Goal: Task Accomplishment & Management: Manage account settings

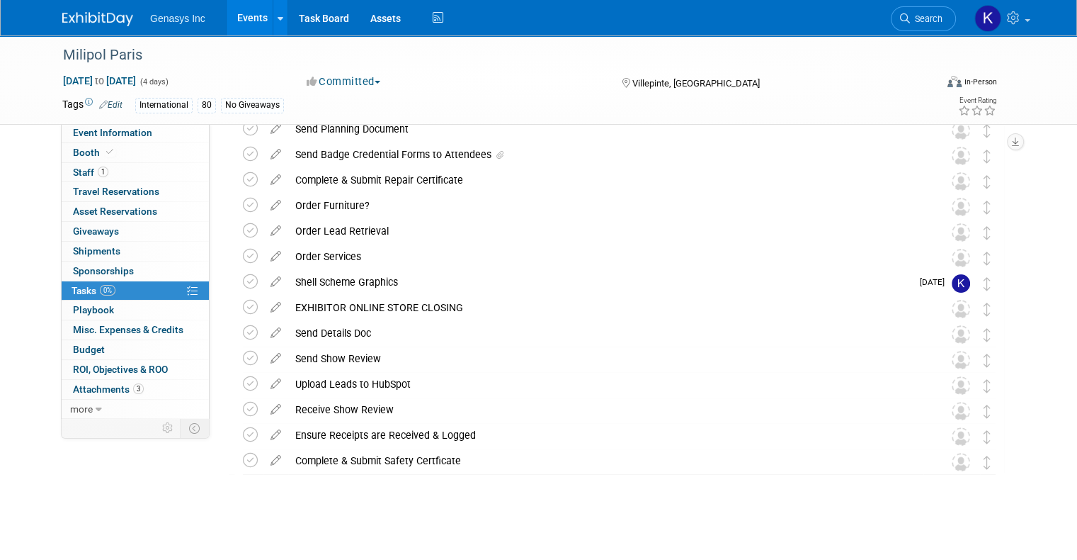
click at [244, 16] on link "Events" at bounding box center [253, 17] width 52 height 35
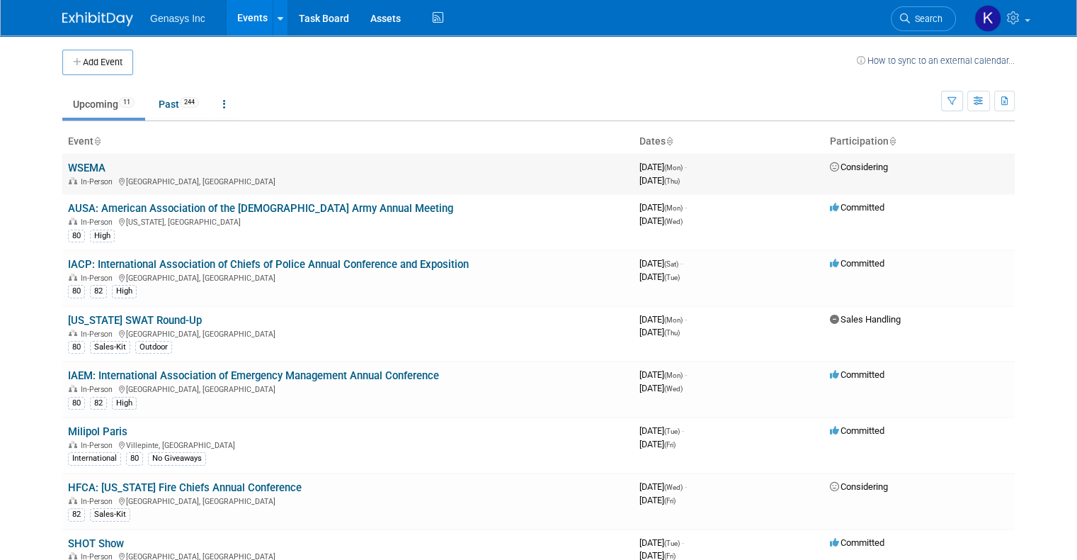
click at [89, 164] on link "WSEMA" at bounding box center [87, 168] width 38 height 13
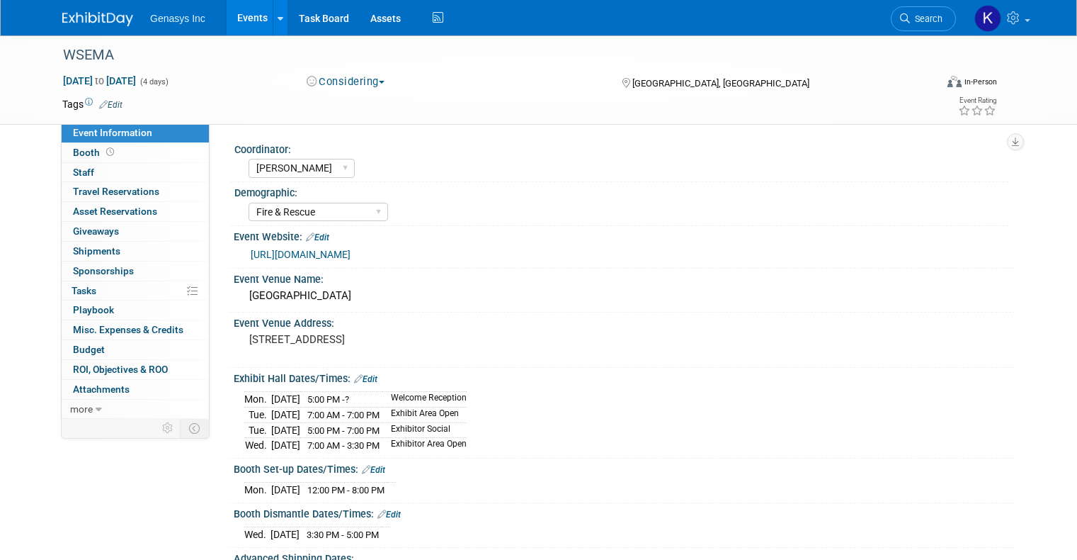
select select "Kate"
select select "Fire & Rescue"
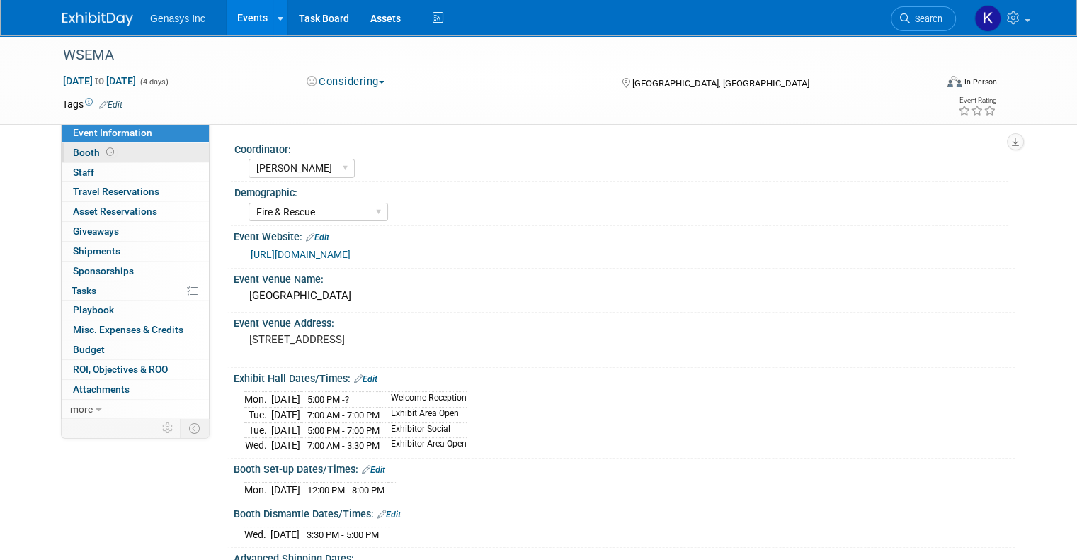
click at [76, 154] on span "Booth" at bounding box center [95, 152] width 44 height 11
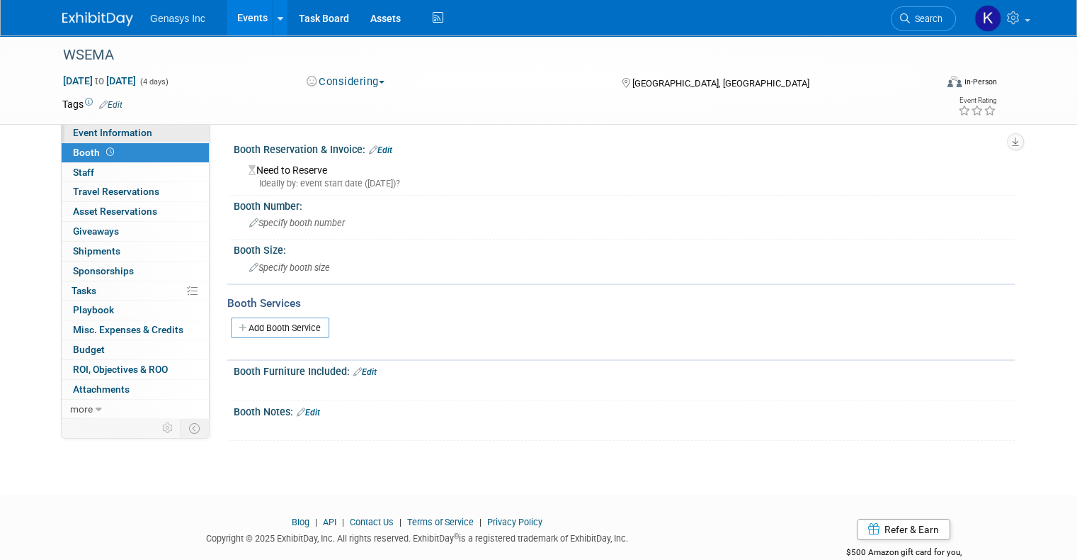
click at [96, 135] on span "Event Information" at bounding box center [112, 132] width 79 height 11
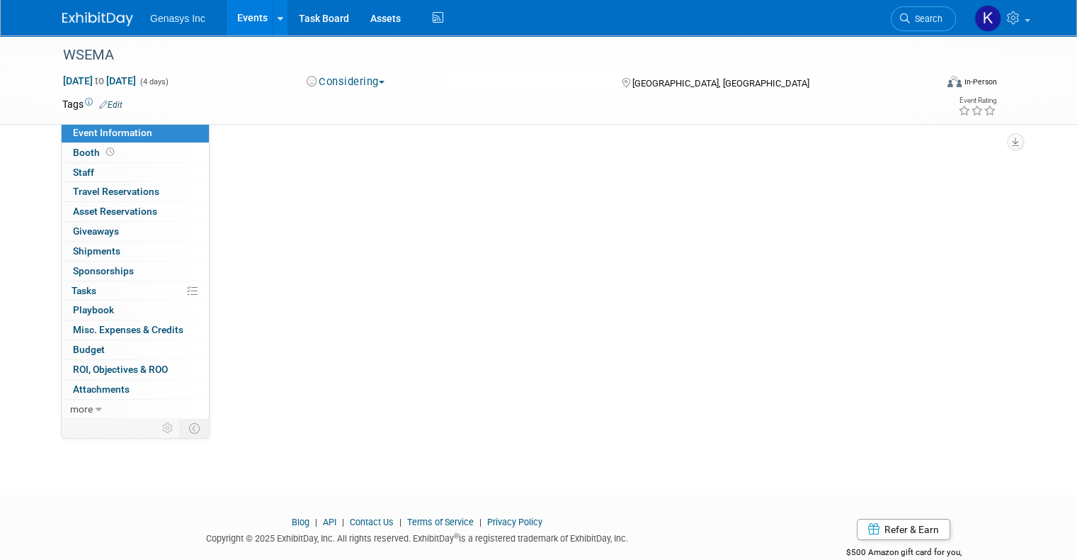
select select "[PERSON_NAME]"
select select "Fire & Rescue"
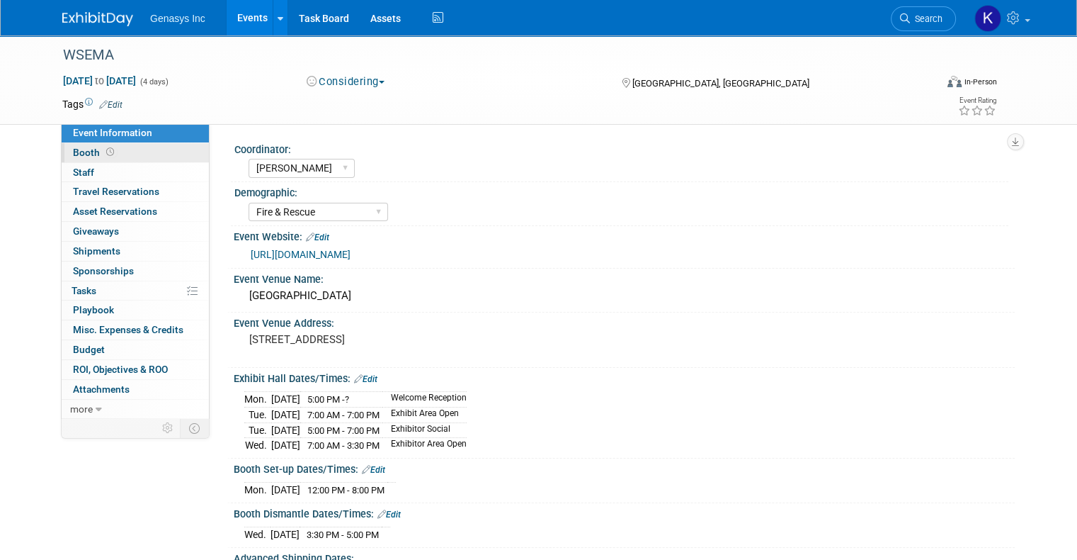
click at [105, 153] on link "Booth" at bounding box center [135, 152] width 147 height 19
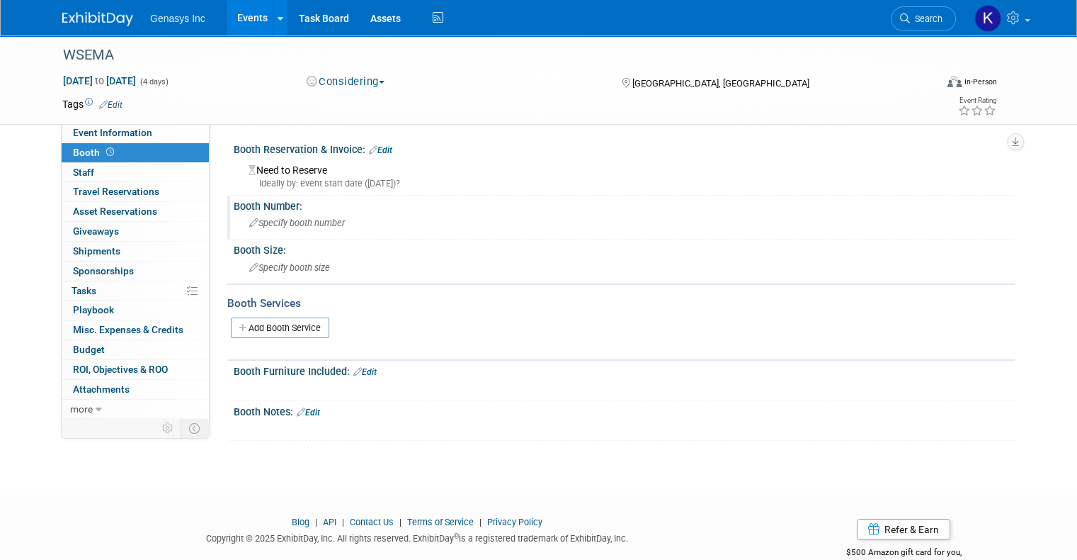
click at [273, 220] on span "Specify booth number" at bounding box center [297, 222] width 96 height 11
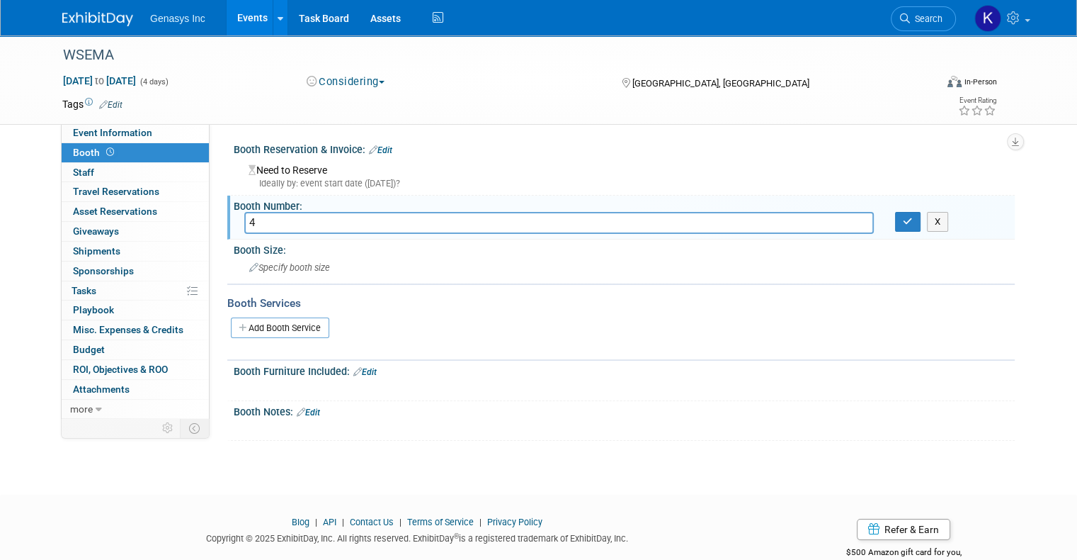
type input "4"
click at [369, 147] on icon at bounding box center [373, 149] width 9 height 9
select select "8"
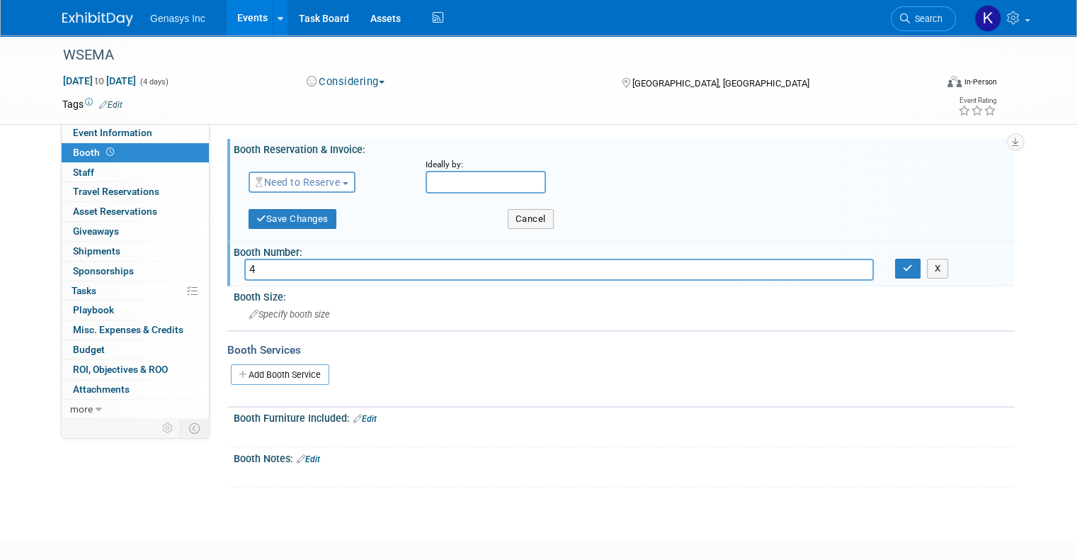
click at [322, 187] on span "Need to Reserve" at bounding box center [298, 181] width 84 height 11
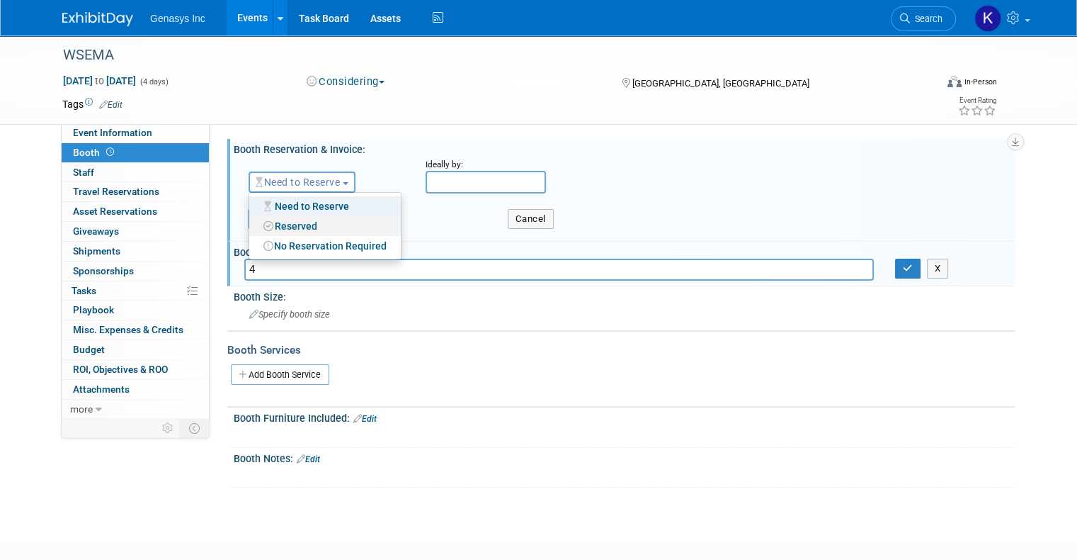
click at [280, 222] on link "Reserved" at bounding box center [325, 226] width 152 height 20
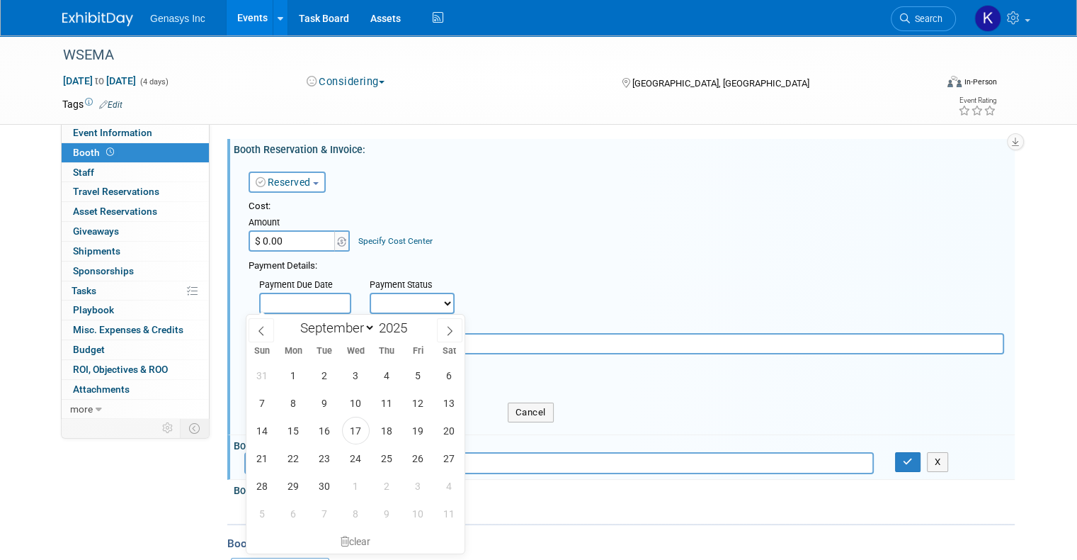
click at [281, 305] on input "text" at bounding box center [305, 303] width 92 height 21
click at [477, 261] on div "Payment Details:" at bounding box center [627, 264] width 756 height 17
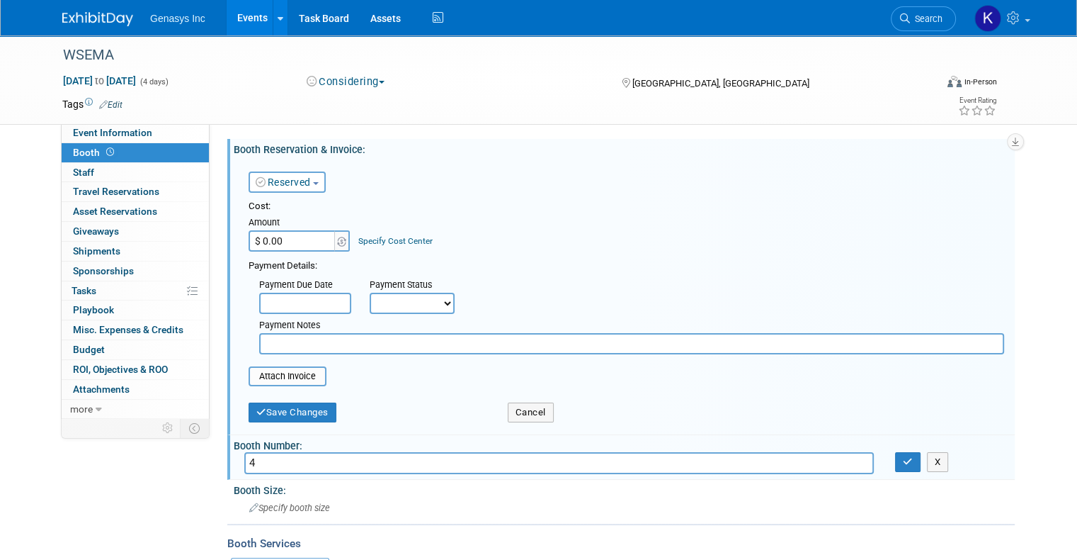
click at [410, 300] on select "Not Paid Yet Partially Paid Paid in Full" at bounding box center [412, 303] width 85 height 21
click at [370, 293] on select "Not Paid Yet Partially Paid Paid in Full" at bounding box center [412, 303] width 85 height 21
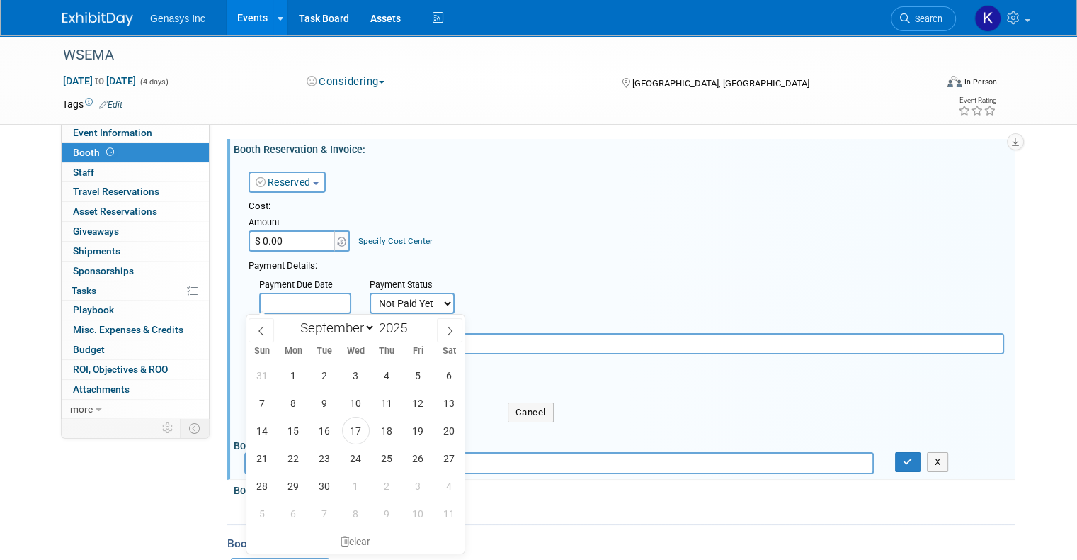
click at [260, 307] on input "text" at bounding box center [305, 303] width 92 height 21
click at [406, 299] on select "Not Paid Yet Partially Paid Paid in Full" at bounding box center [412, 303] width 85 height 21
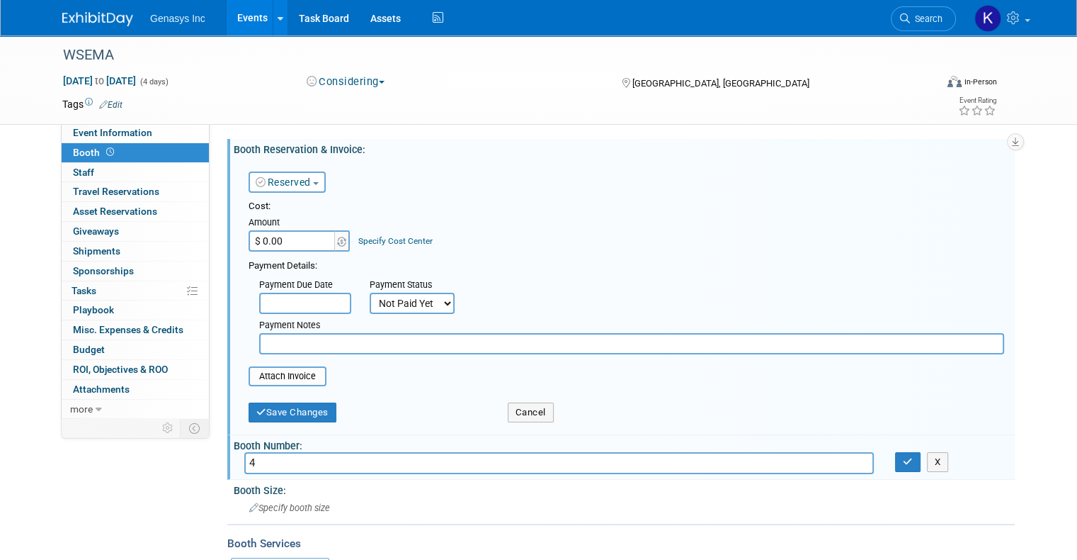
select select "1"
click at [370, 293] on select "Not Paid Yet Partially Paid Paid in Full" at bounding box center [412, 303] width 85 height 21
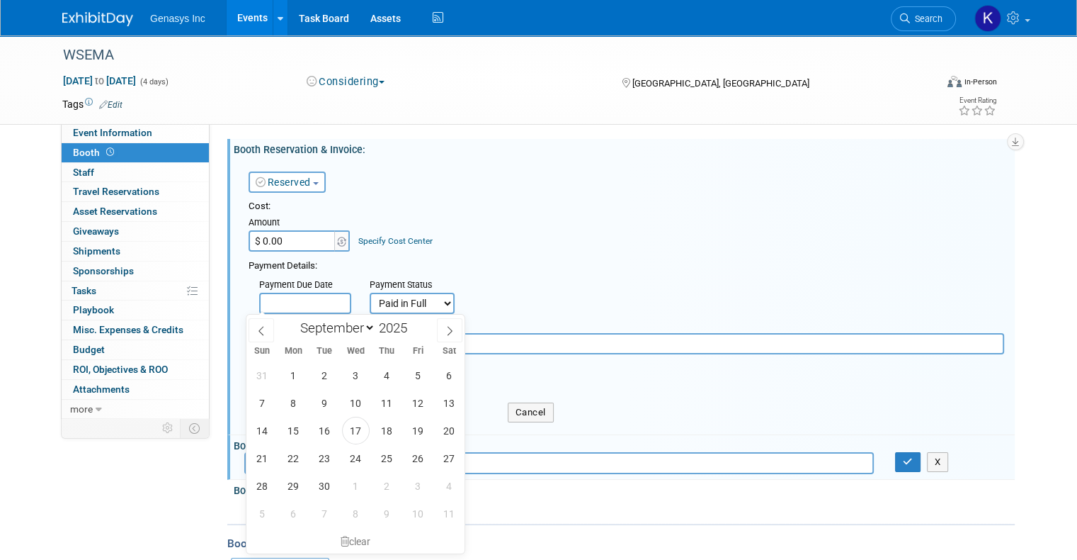
click at [272, 299] on input "text" at bounding box center [305, 303] width 92 height 21
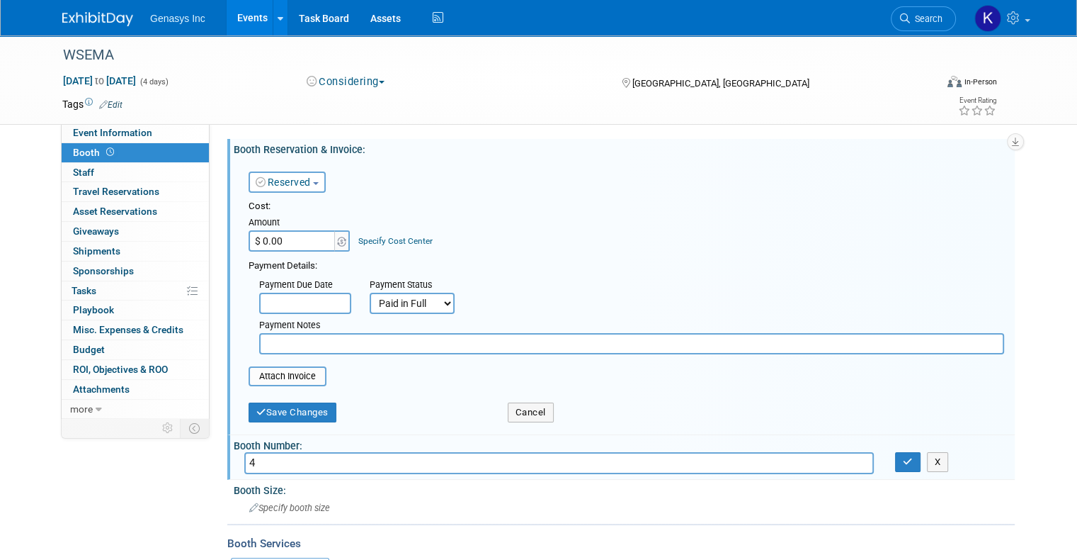
click at [456, 191] on div "Reserved Need to Reserve Reserved No Reservation Required Ideally by:" at bounding box center [626, 179] width 777 height 41
click at [279, 407] on button "Save Changes" at bounding box center [293, 412] width 88 height 20
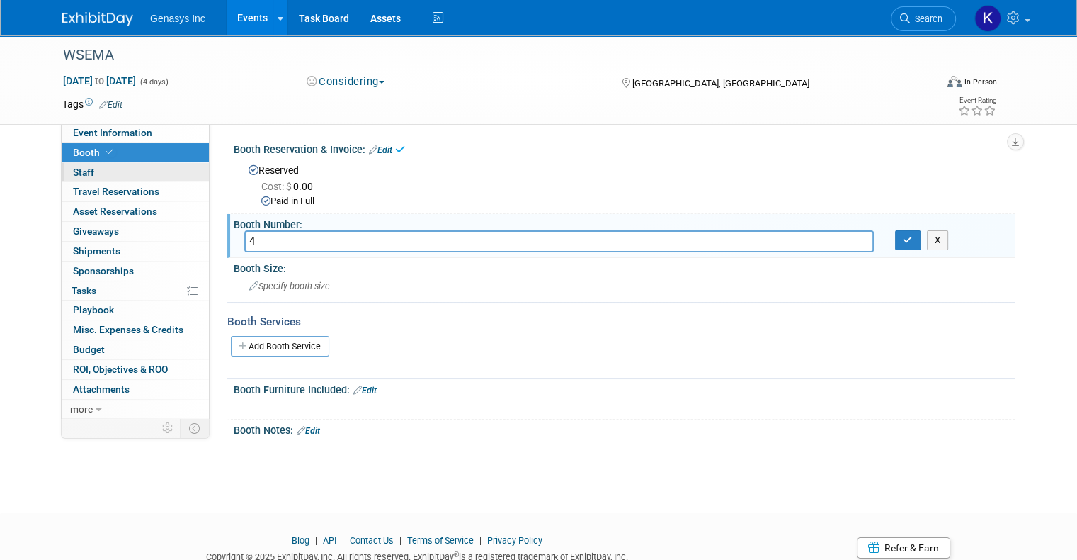
click at [77, 176] on span "Staff 0" at bounding box center [83, 171] width 21 height 11
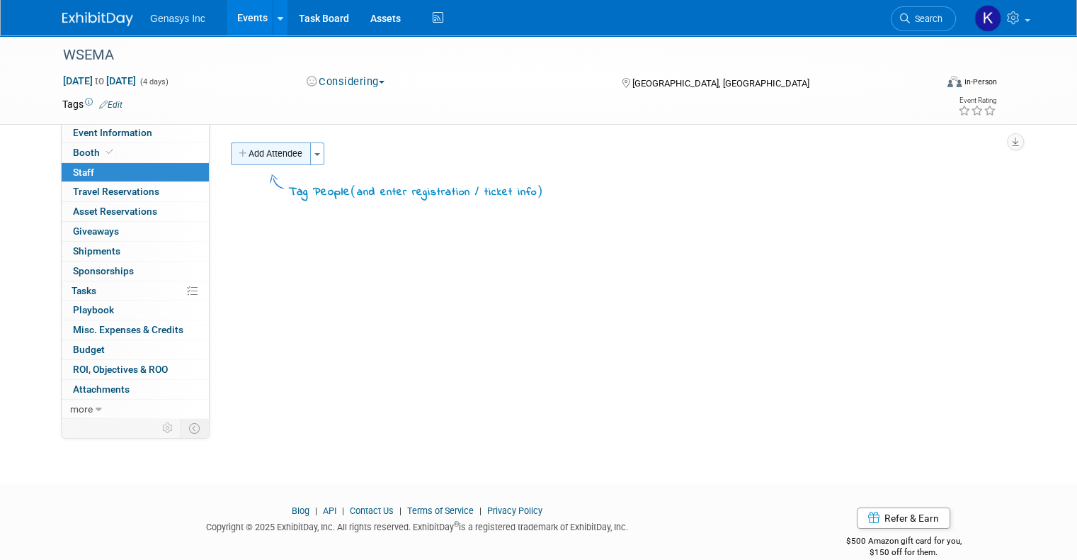
click at [259, 157] on button "Add Attendee" at bounding box center [271, 153] width 80 height 23
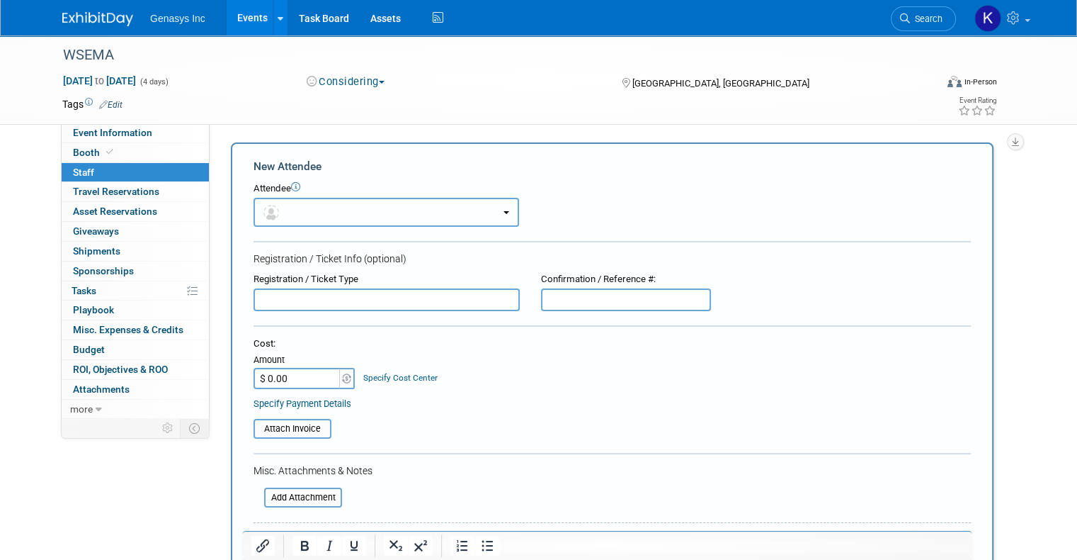
click at [284, 205] on button "button" at bounding box center [387, 212] width 266 height 29
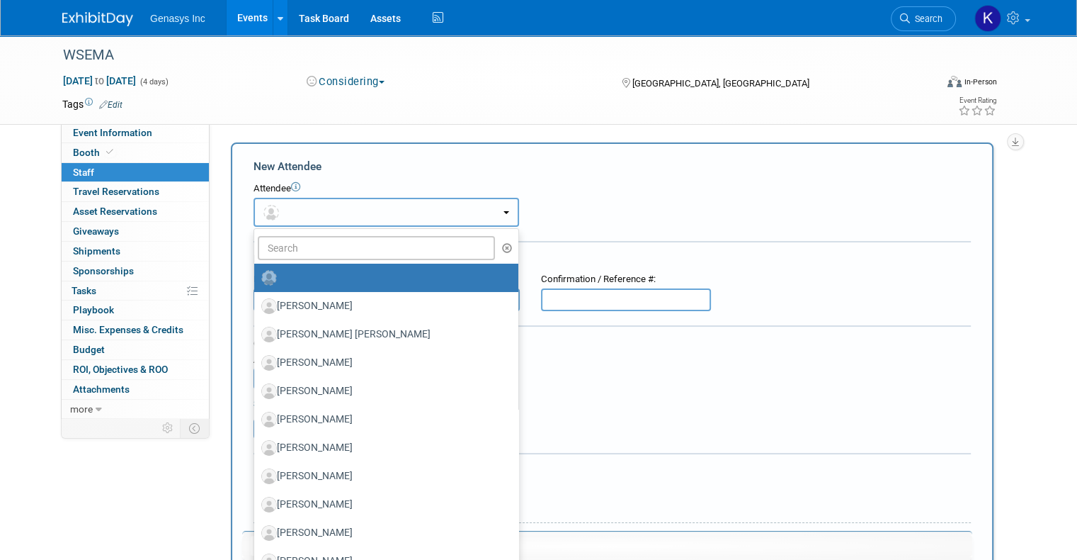
radio input "false"
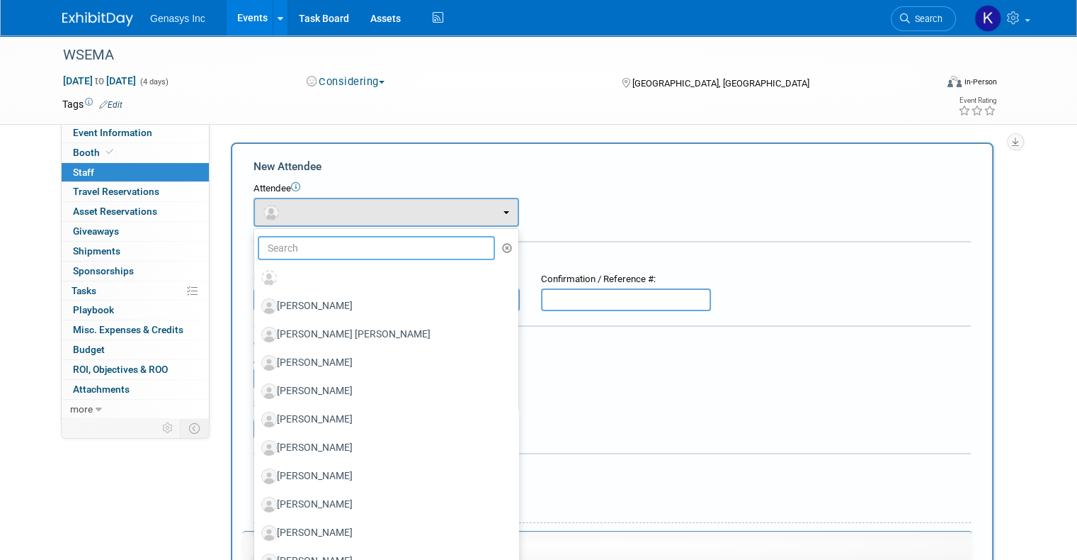
click at [369, 251] on input "text" at bounding box center [376, 248] width 237 height 24
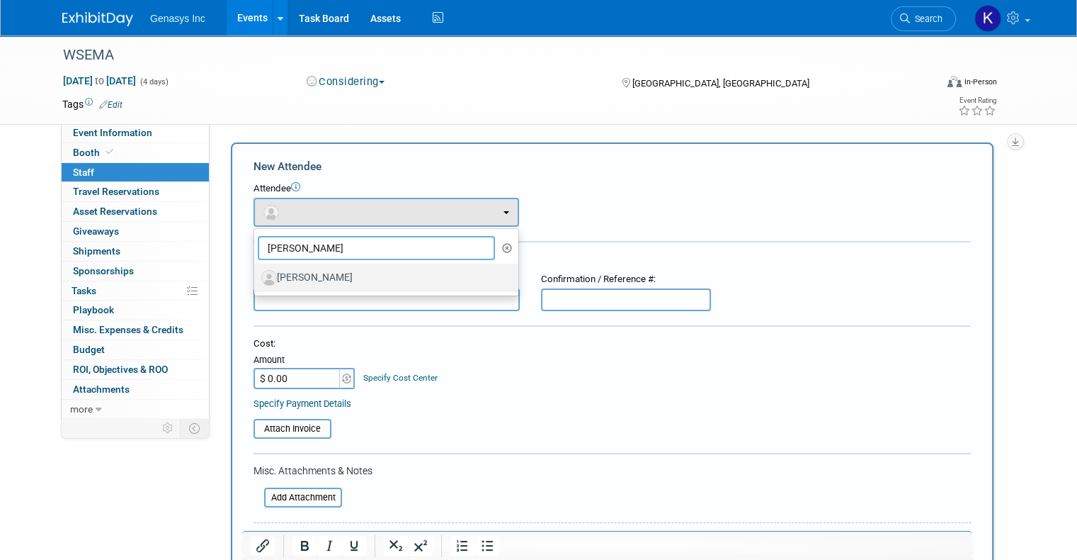
type input "jeff las"
click at [385, 273] on label "[PERSON_NAME]" at bounding box center [382, 277] width 243 height 23
click at [256, 273] on input "[PERSON_NAME]" at bounding box center [251, 275] width 9 height 9
select select "61215d9e-93bc-4cc8-a17e-4cffa9a6aa94"
select select "4"
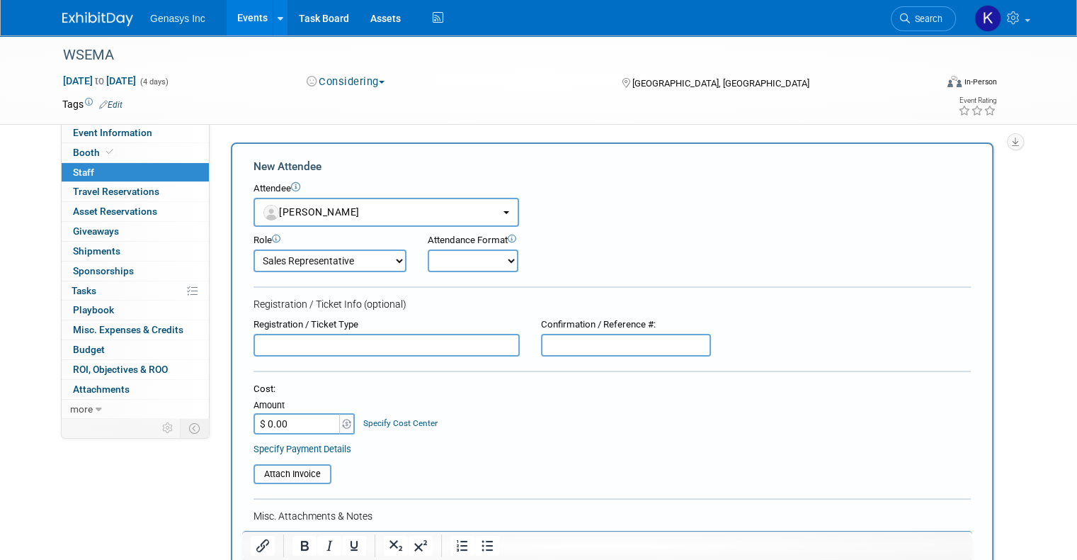
click at [438, 251] on select "Onsite Remote" at bounding box center [473, 260] width 91 height 23
select select "1"
click at [428, 249] on select "Onsite Remote" at bounding box center [473, 260] width 91 height 23
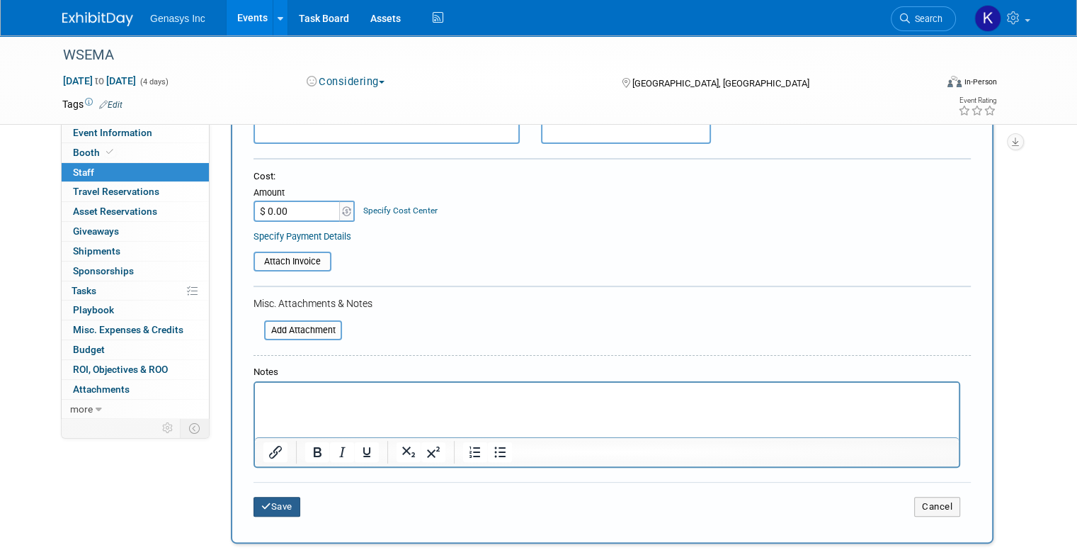
click at [261, 504] on icon "submit" at bounding box center [266, 506] width 10 height 9
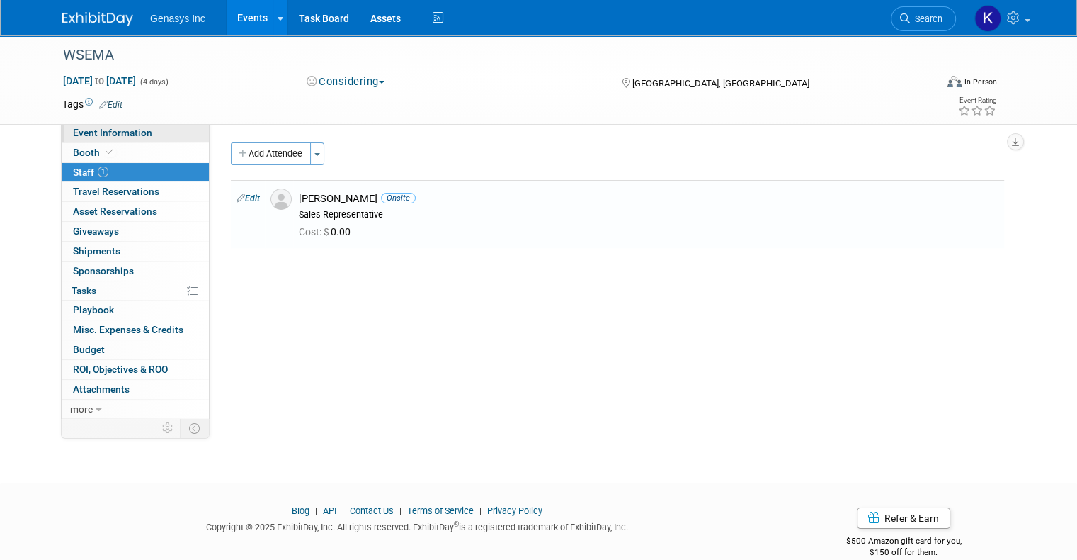
click at [108, 131] on span "Event Information" at bounding box center [112, 132] width 79 height 11
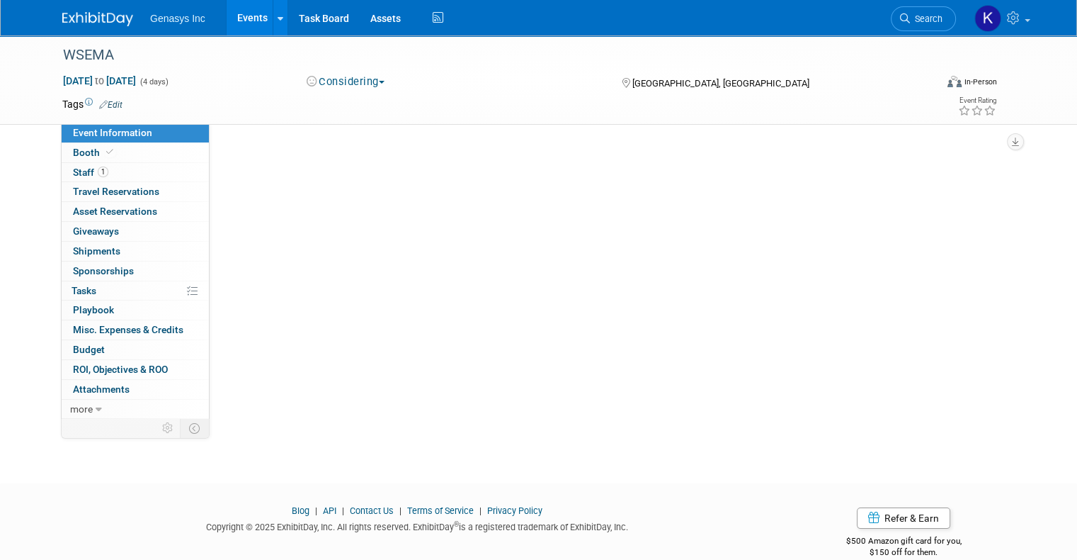
select select "[PERSON_NAME]"
select select "Fire & Rescue"
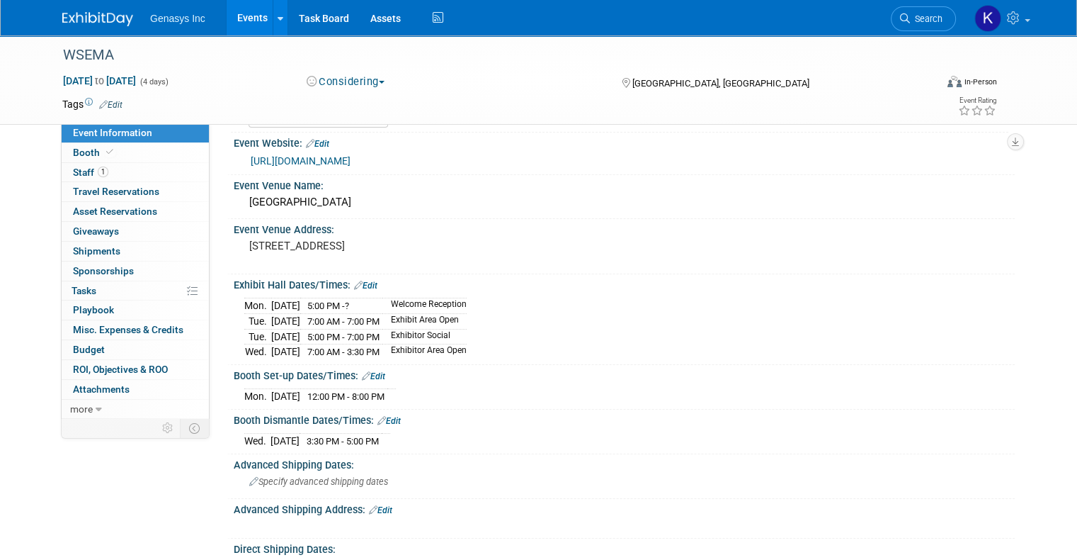
scroll to position [142, 0]
